Goal: Information Seeking & Learning: Find specific fact

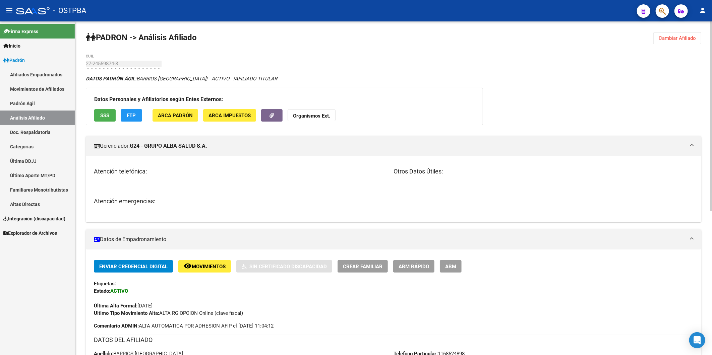
click at [669, 38] on span "Cambiar Afiliado" at bounding box center [676, 38] width 37 height 6
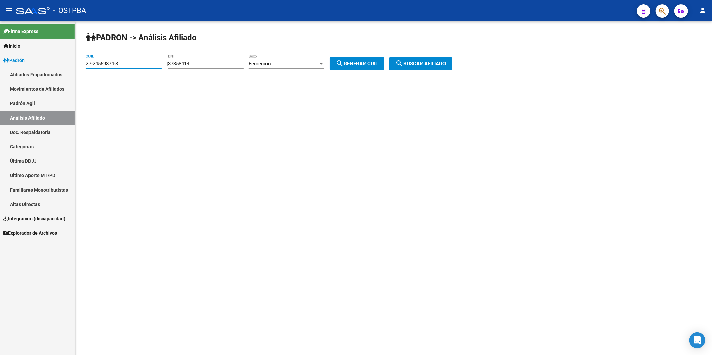
drag, startPoint x: 142, startPoint y: 62, endPoint x: 69, endPoint y: 64, distance: 73.1
click at [69, 64] on mat-sidenav-container "Firma Express Inicio Calendario SSS Instructivos Contacto OS Padrón Afiliados E…" at bounding box center [356, 188] width 712 height 334
drag, startPoint x: 206, startPoint y: 65, endPoint x: 170, endPoint y: 65, distance: 36.2
click at [170, 65] on div "| 37358414 DNI Femenino Sexo search Generar CUIL" at bounding box center [278, 64] width 222 height 6
click at [359, 65] on span "search Generar CUIL" at bounding box center [356, 64] width 43 height 6
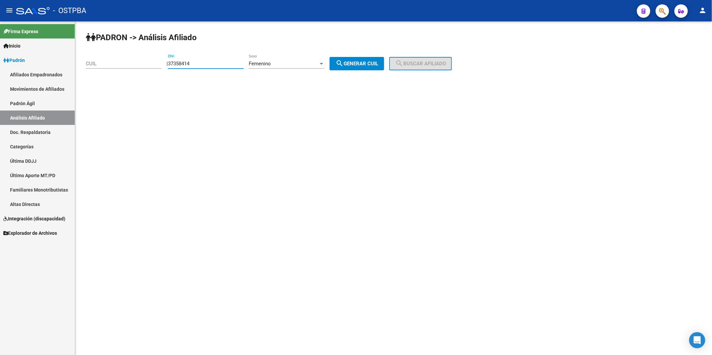
type input "27-37358414-8"
click at [413, 63] on span "search Buscar afiliado" at bounding box center [420, 64] width 51 height 6
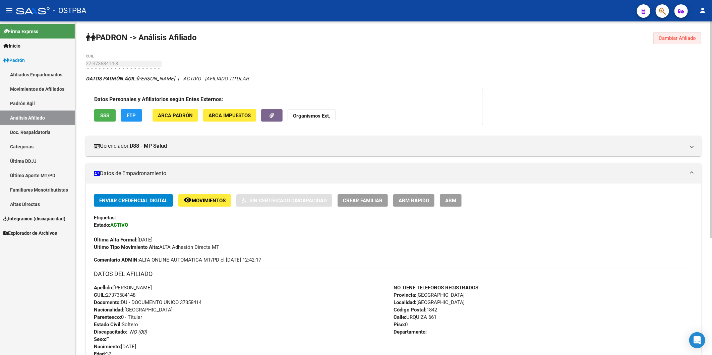
click at [678, 36] on span "Cambiar Afiliado" at bounding box center [676, 38] width 37 height 6
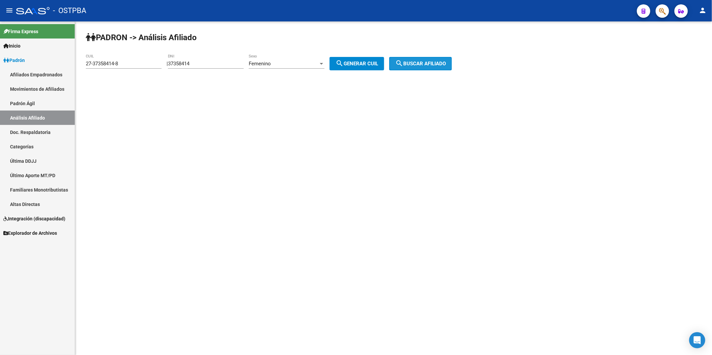
click at [419, 64] on span "search Buscar afiliado" at bounding box center [420, 64] width 51 height 6
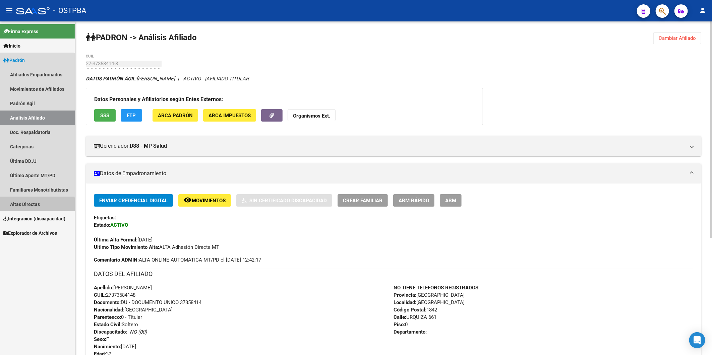
click at [29, 206] on link "Altas Directas" at bounding box center [37, 204] width 75 height 14
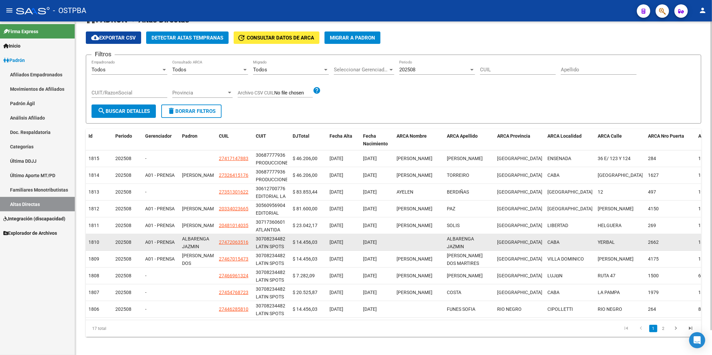
scroll to position [27, 0]
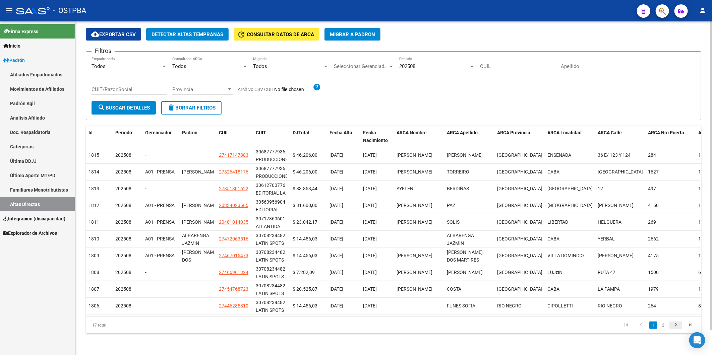
click at [675, 326] on icon "go to next page" at bounding box center [675, 326] width 9 height 8
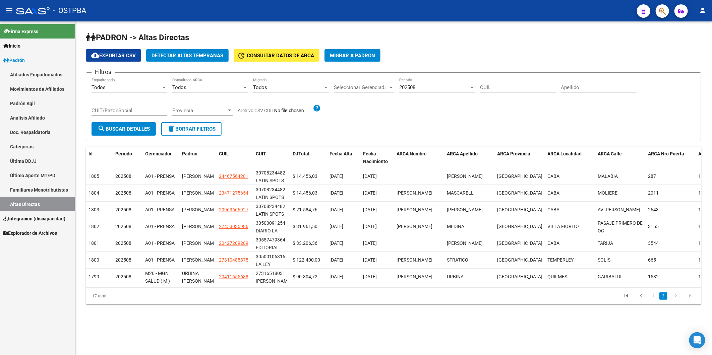
scroll to position [0, 0]
click at [641, 301] on icon "go to previous page" at bounding box center [640, 297] width 9 height 8
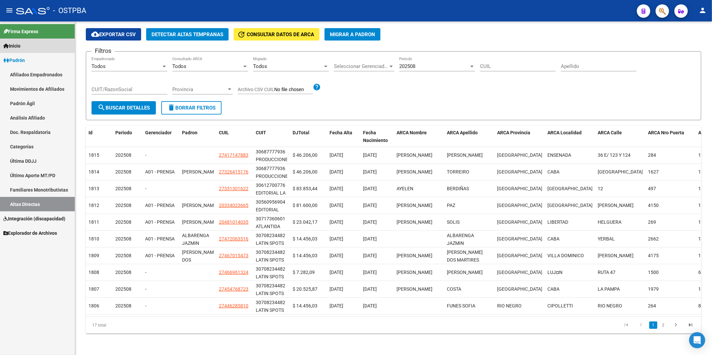
click at [19, 44] on span "Inicio" at bounding box center [11, 45] width 17 height 7
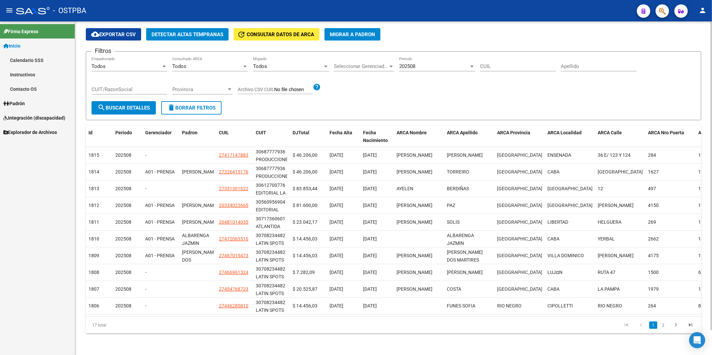
click at [604, 77] on div "Filtros Todos Empadronado Todos Consultado ARCA Todos Migrado Seleccionar Geren…" at bounding box center [393, 79] width 604 height 44
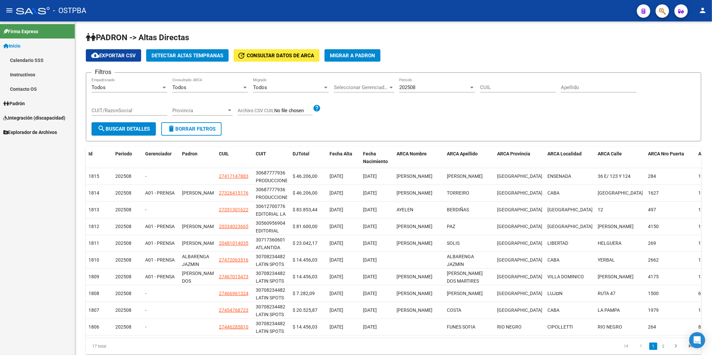
click at [18, 105] on span "Padrón" at bounding box center [13, 103] width 21 height 7
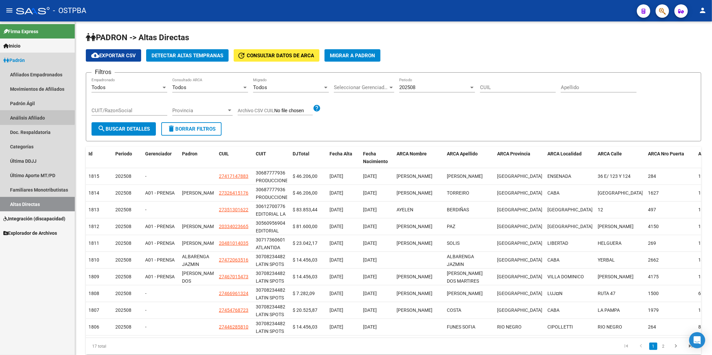
click at [17, 117] on link "Análisis Afiliado" at bounding box center [37, 118] width 75 height 14
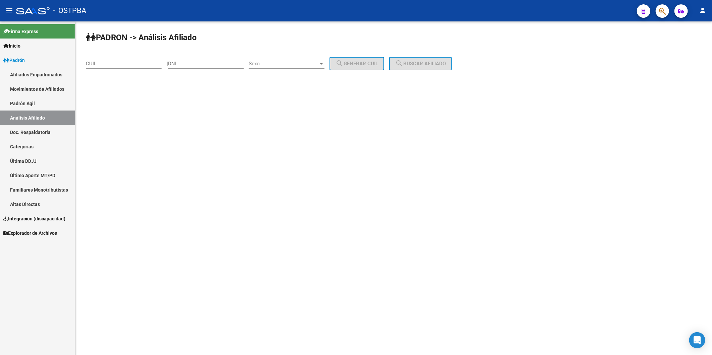
click at [175, 64] on div "| DNI Sexo Sexo search Generar CUIL" at bounding box center [278, 64] width 222 height 6
click at [188, 62] on input "DNI" at bounding box center [206, 64] width 76 height 6
paste input "56412801"
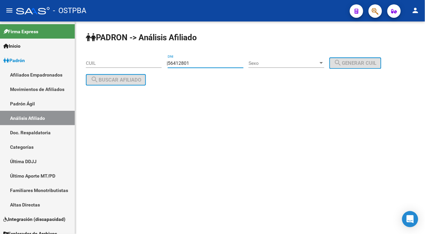
type input "56412801"
click at [323, 62] on div at bounding box center [320, 63] width 3 height 2
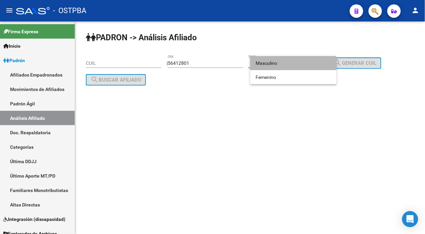
click at [299, 58] on span "Masculino" at bounding box center [293, 63] width 76 height 14
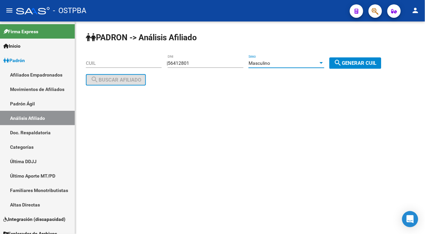
click at [354, 61] on span "search Generar CUIL" at bounding box center [355, 63] width 43 height 6
type input "20-56412801-6"
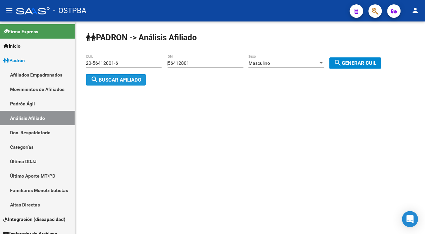
click at [133, 77] on span "search Buscar afiliado" at bounding box center [115, 80] width 51 height 6
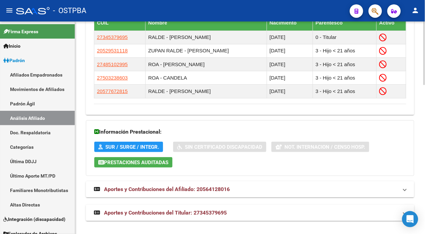
scroll to position [501, 0]
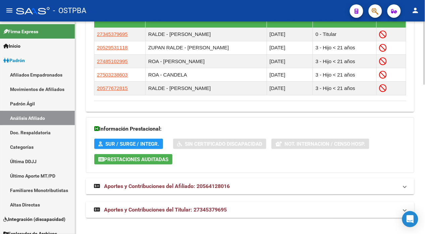
click at [212, 209] on span "Aportes y Contribuciones del Titular: 27345379695" at bounding box center [165, 209] width 123 height 6
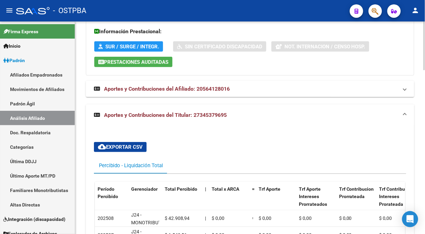
scroll to position [617, 0]
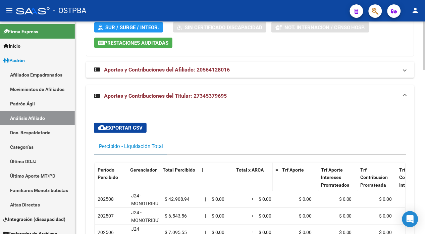
drag, startPoint x: 206, startPoint y: 170, endPoint x: 237, endPoint y: 168, distance: 31.5
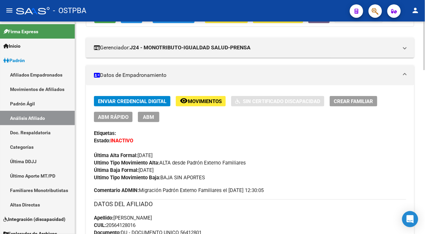
scroll to position [132, 0]
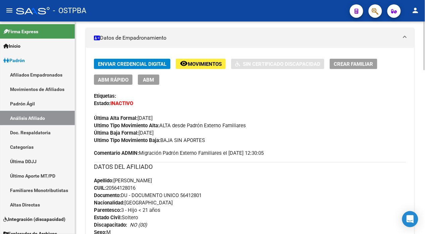
drag, startPoint x: 140, startPoint y: 188, endPoint x: 107, endPoint y: 189, distance: 32.8
click at [107, 189] on div "Apellido: [PERSON_NAME]: 20564128016 Documento: DU - DOCUMENTO UNICO 56412801 N…" at bounding box center [250, 214] width 312 height 74
copy span "20564128016"
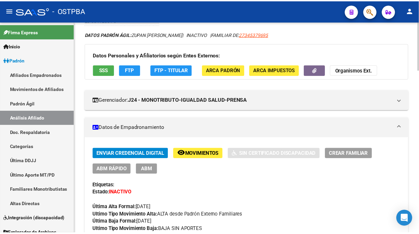
scroll to position [0, 0]
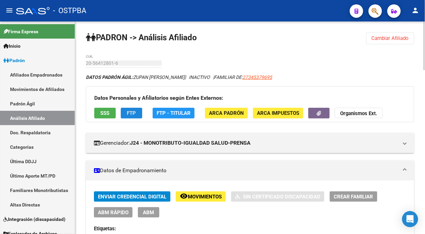
click at [131, 115] on span "FTP" at bounding box center [131, 113] width 9 height 6
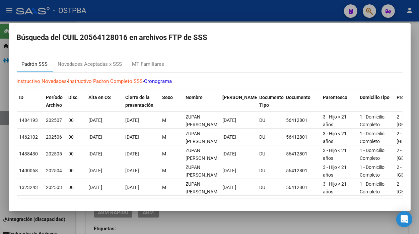
click at [39, 63] on div "Padrón SSS" at bounding box center [35, 64] width 26 height 8
click at [254, 8] on div at bounding box center [209, 117] width 419 height 234
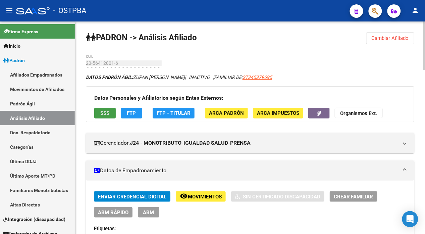
click at [103, 112] on span "SSS" at bounding box center [105, 113] width 9 height 6
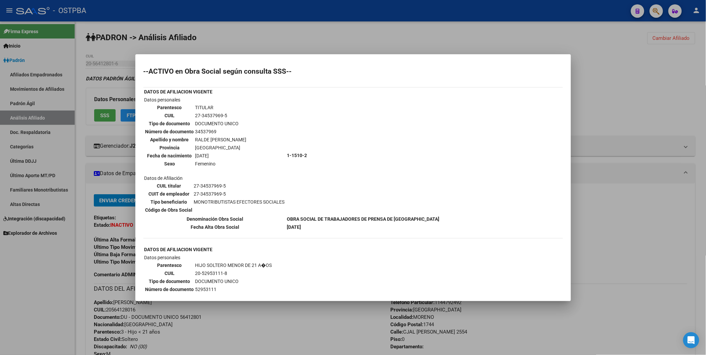
click at [631, 71] on div at bounding box center [353, 177] width 706 height 355
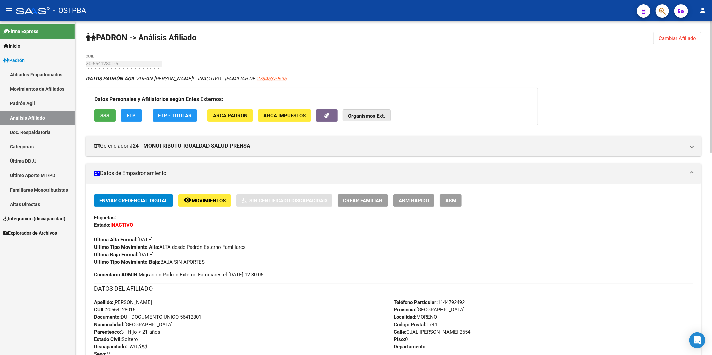
click at [367, 118] on strong "Organismos Ext." at bounding box center [366, 116] width 37 height 6
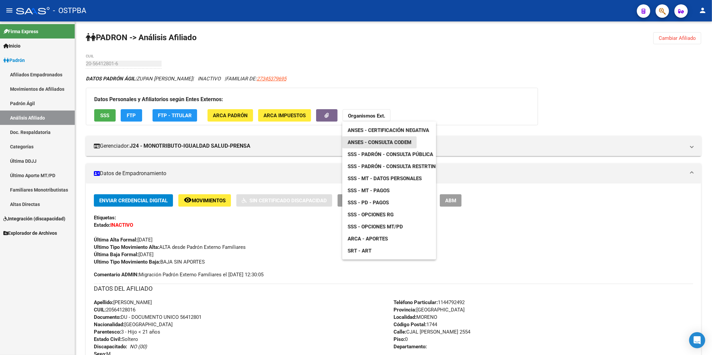
click at [376, 142] on span "ANSES - Consulta CODEM" at bounding box center [379, 142] width 64 height 6
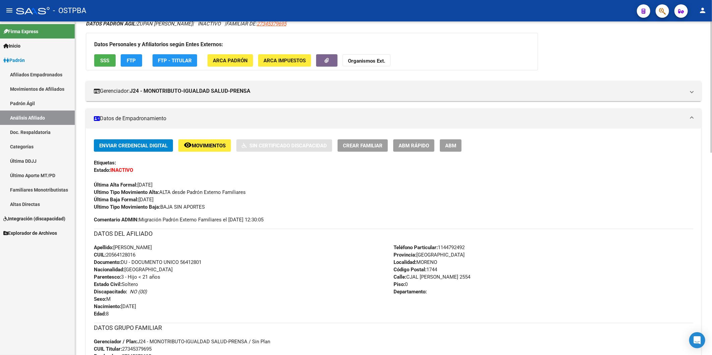
scroll to position [186, 0]
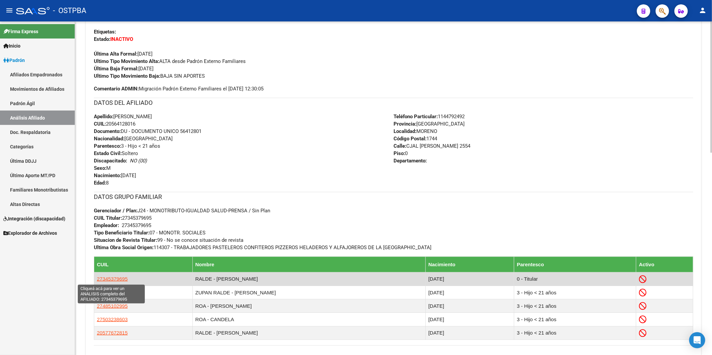
click at [120, 279] on span "27345379695" at bounding box center [112, 279] width 31 height 6
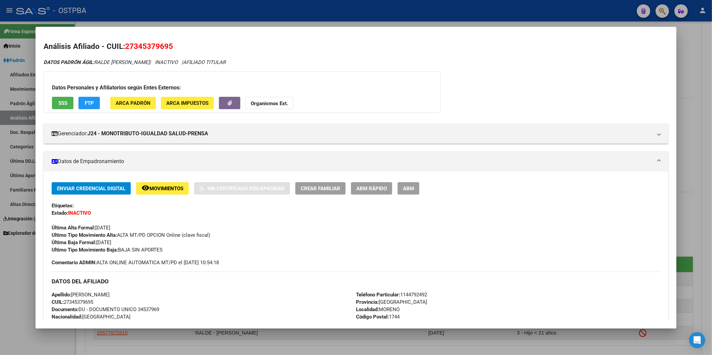
scroll to position [112, 0]
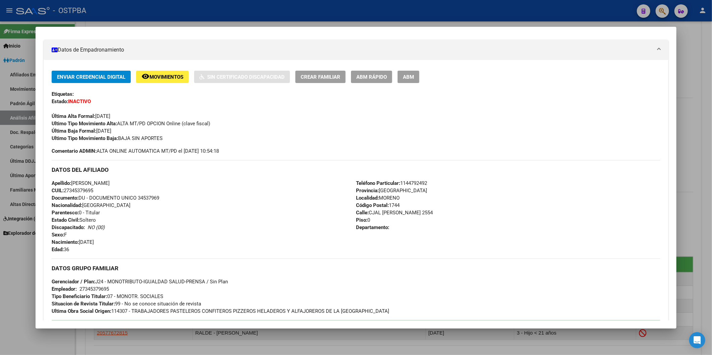
drag, startPoint x: 98, startPoint y: 190, endPoint x: 65, endPoint y: 189, distance: 32.9
click at [65, 189] on div "Apellido: [PERSON_NAME]: 27345379695 Documento: DU - DOCUMENTO UNICO 34537969 N…" at bounding box center [204, 217] width 304 height 74
copy span "27345379695"
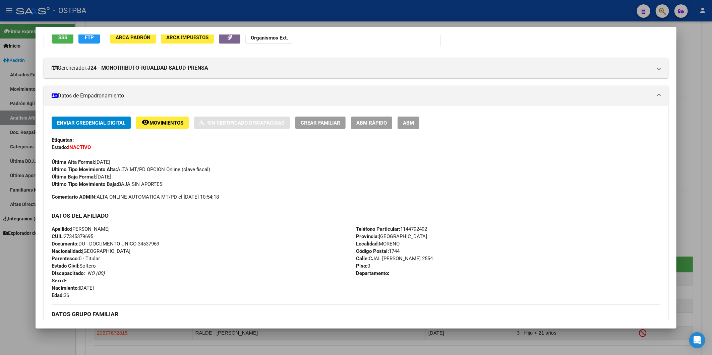
scroll to position [0, 0]
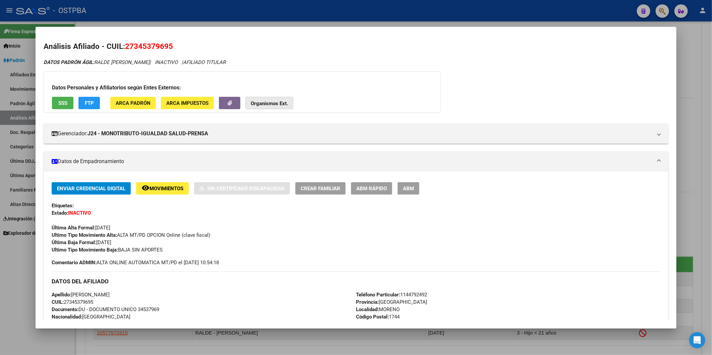
click at [285, 103] on strong "Organismos Ext." at bounding box center [269, 104] width 37 height 6
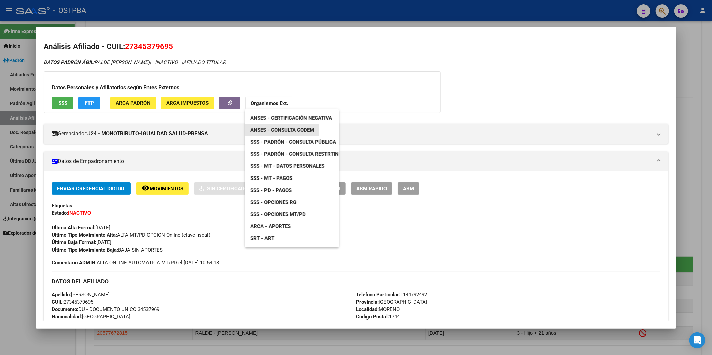
click at [298, 132] on span "ANSES - Consulta CODEM" at bounding box center [282, 130] width 64 height 6
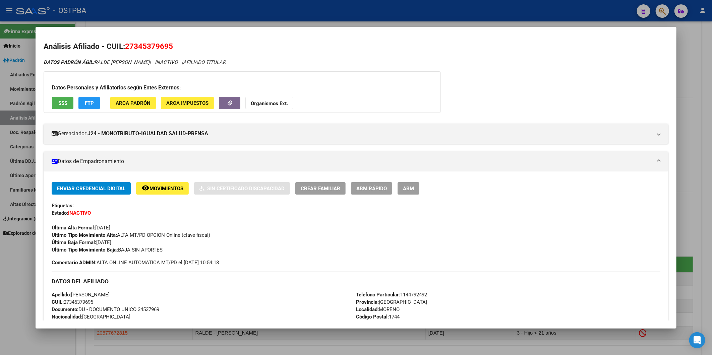
click at [286, 242] on div "Enviar Credencial Digital remove_red_eye Movimientos Sin Certificado Discapacid…" at bounding box center [356, 217] width 609 height 71
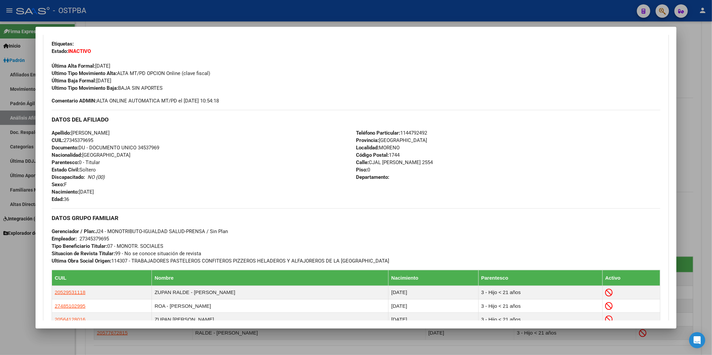
scroll to position [186, 0]
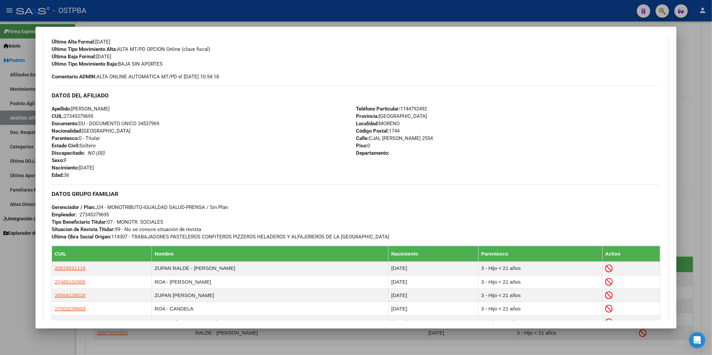
click at [692, 63] on div at bounding box center [356, 177] width 712 height 355
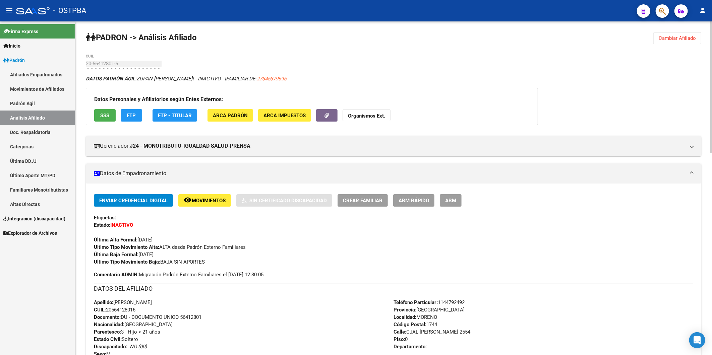
scroll to position [149, 0]
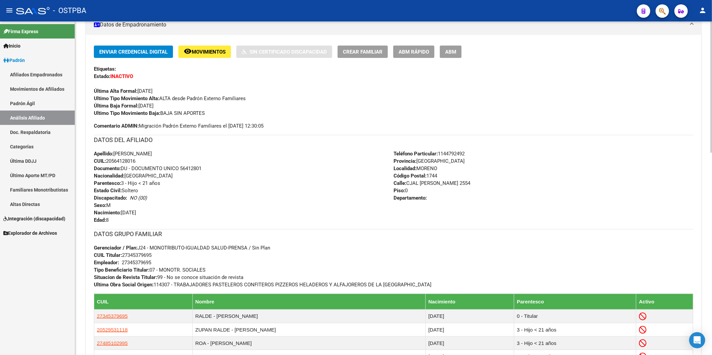
drag, startPoint x: 139, startPoint y: 160, endPoint x: 108, endPoint y: 161, distance: 31.8
click at [108, 161] on div "Apellido: [PERSON_NAME]: 20564128016 Documento: DU - DOCUMENTO UNICO 56412801 N…" at bounding box center [244, 187] width 300 height 74
copy span "20564128016"
click at [293, 142] on h3 "DATOS DEL AFILIADO" at bounding box center [393, 139] width 599 height 9
